Goal: Find specific page/section: Find specific page/section

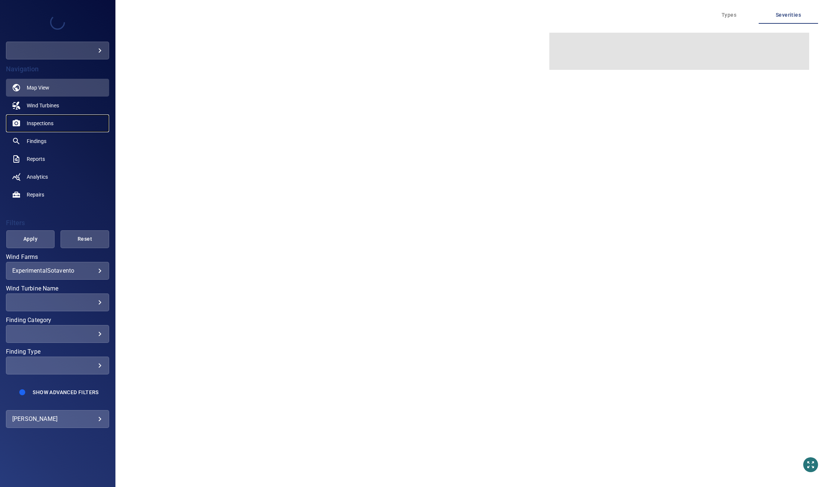
click at [39, 123] on span "Inspections" at bounding box center [40, 123] width 27 height 7
